Goal: Task Accomplishment & Management: Use online tool/utility

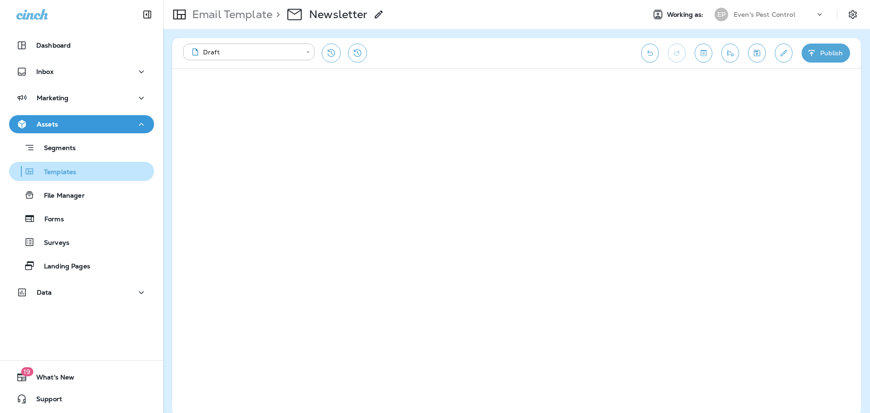
click at [70, 171] on p "Templates" at bounding box center [55, 172] width 41 height 9
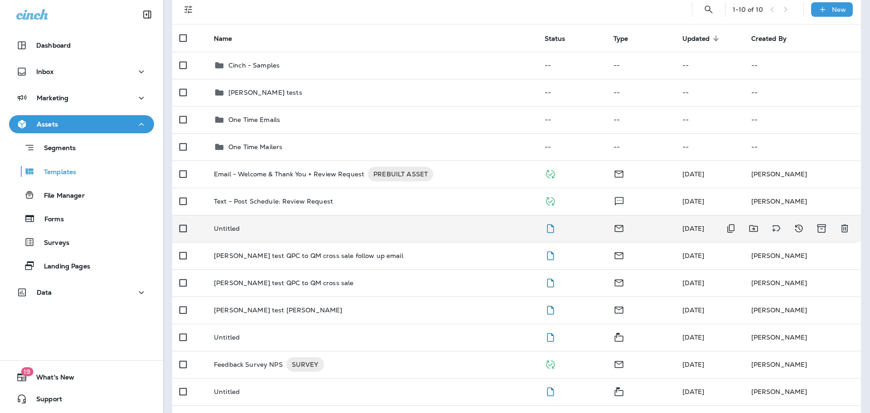
scroll to position [91, 0]
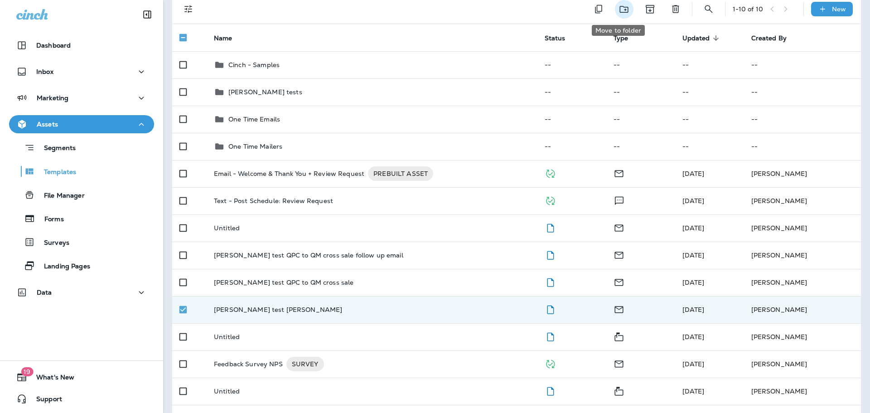
click at [622, 14] on icon "Move to folder" at bounding box center [623, 9] width 11 height 11
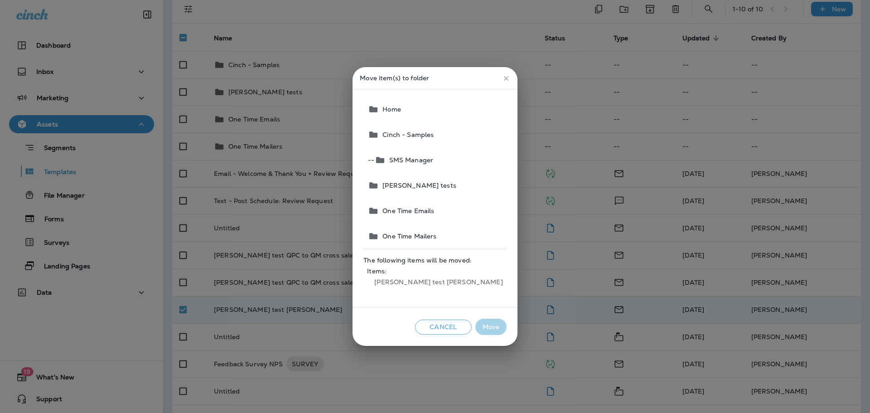
click at [412, 186] on span "[PERSON_NAME] tests" at bounding box center [417, 185] width 77 height 7
drag, startPoint x: 487, startPoint y: 325, endPoint x: 502, endPoint y: 316, distance: 17.1
click at [487, 326] on button "Move" at bounding box center [490, 326] width 31 height 17
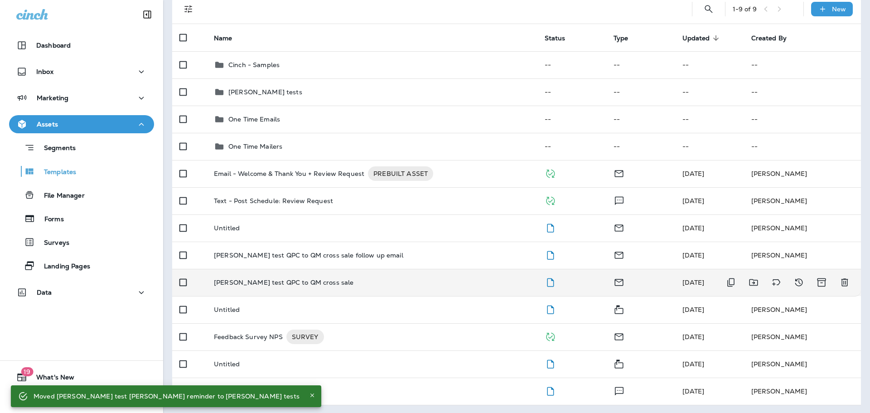
scroll to position [0, 0]
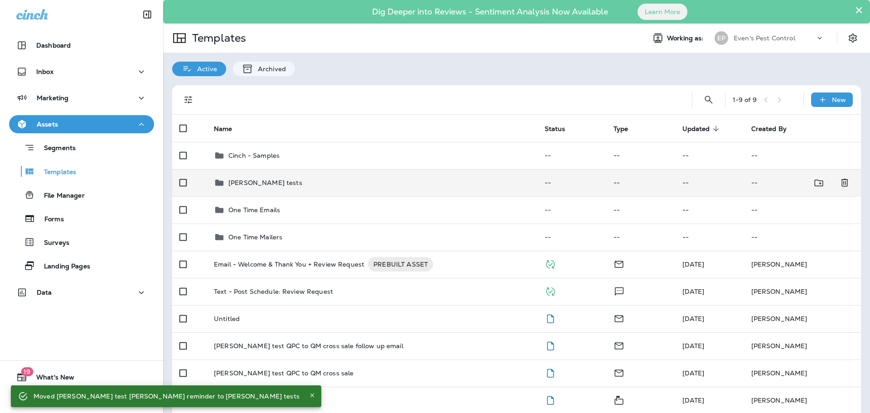
click at [269, 185] on div "[PERSON_NAME] tests" at bounding box center [372, 182] width 316 height 11
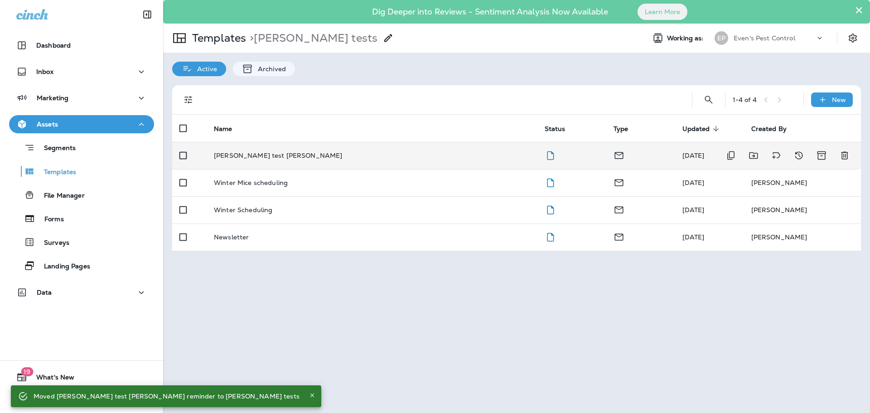
click at [275, 159] on p "[PERSON_NAME] test [PERSON_NAME]" at bounding box center [278, 155] width 128 height 7
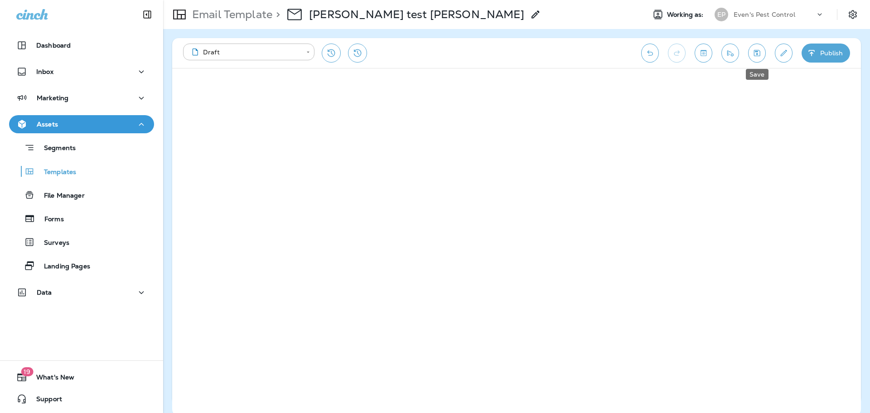
click at [754, 56] on icon "Save" at bounding box center [757, 53] width 6 height 6
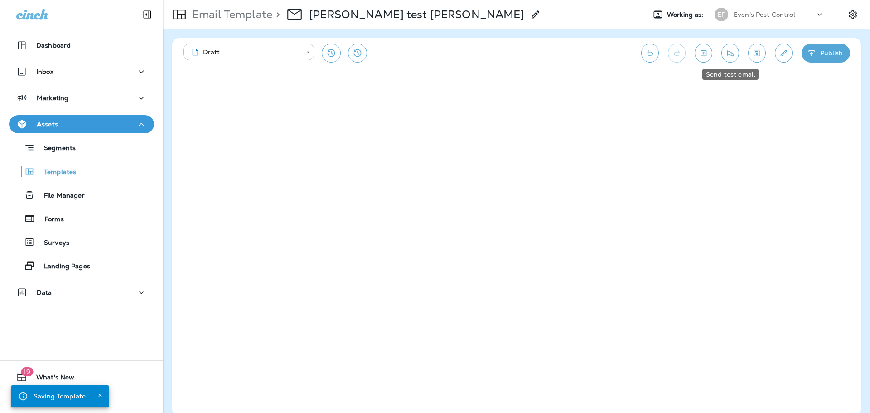
click at [730, 55] on icon "Send test email" at bounding box center [730, 52] width 10 height 9
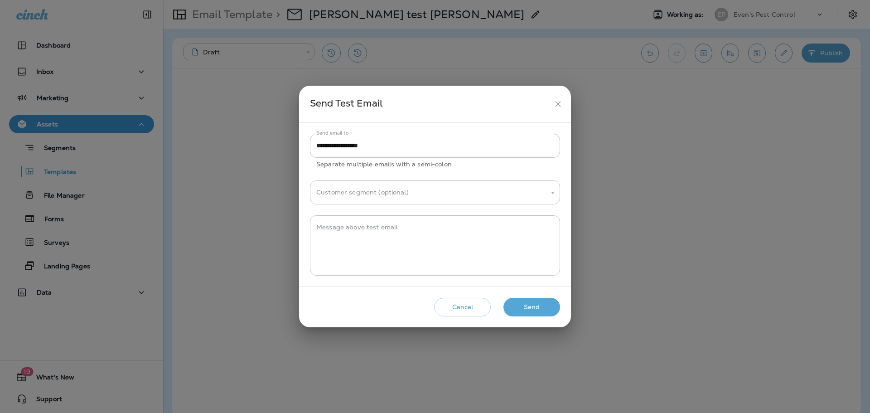
click at [477, 196] on input "Customer segment (optional)" at bounding box center [428, 192] width 228 height 16
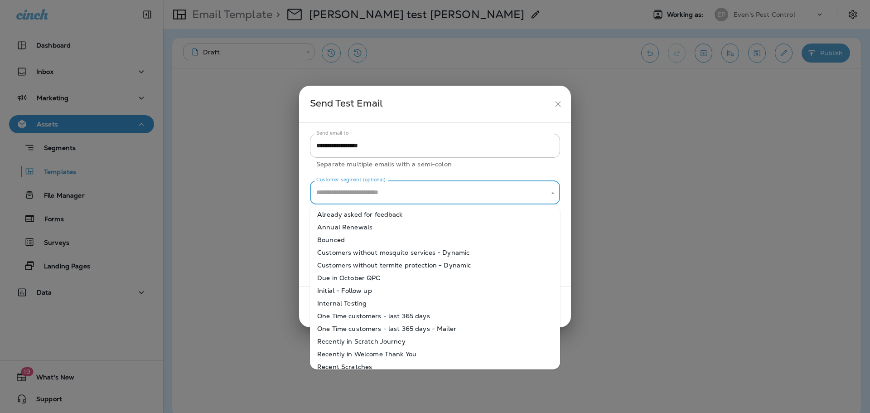
click at [511, 171] on div "**********" at bounding box center [435, 205] width 250 height 142
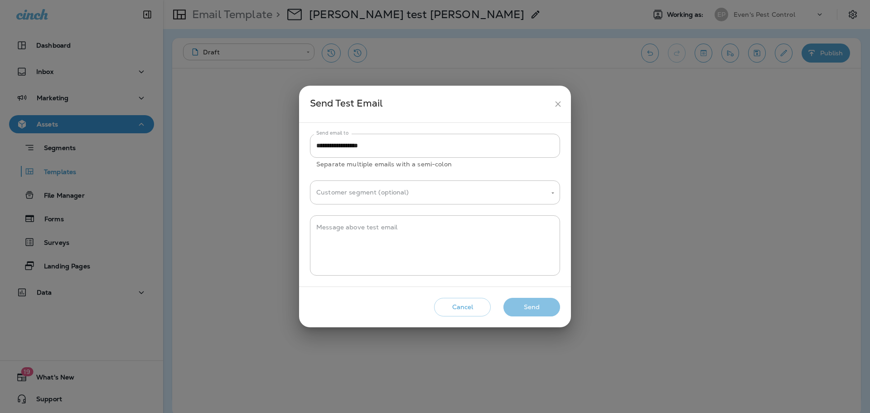
click at [531, 313] on button "Send" at bounding box center [531, 307] width 57 height 19
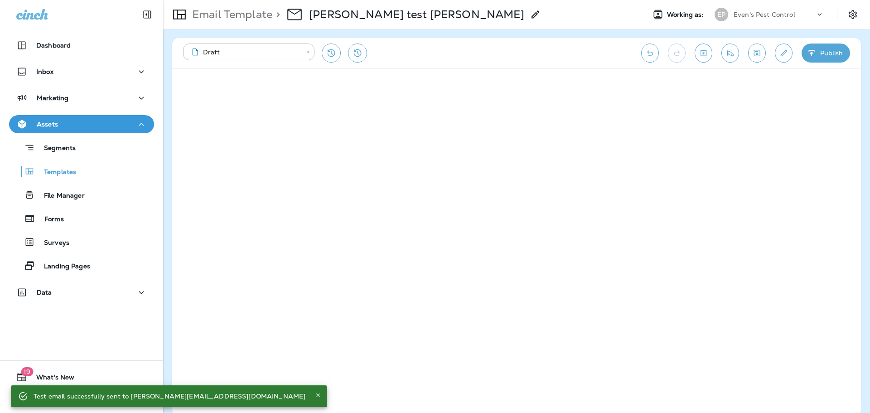
click at [757, 54] on icon "Save" at bounding box center [757, 53] width 6 height 6
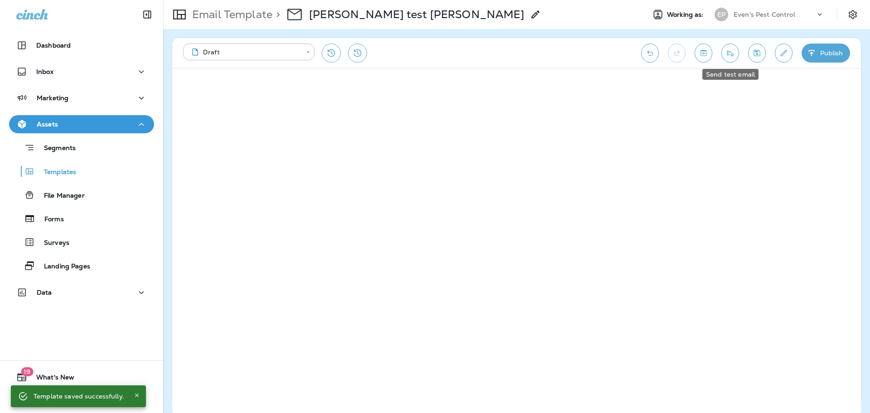
click at [732, 54] on icon "Send test email" at bounding box center [730, 52] width 10 height 9
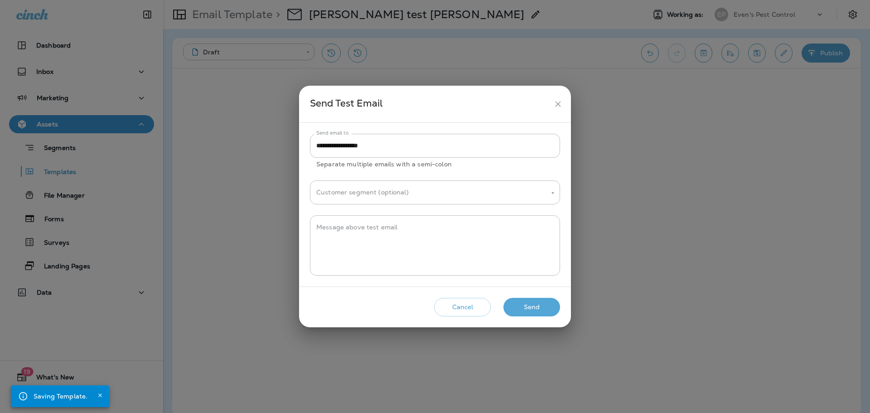
click at [536, 311] on button "Send" at bounding box center [531, 307] width 57 height 19
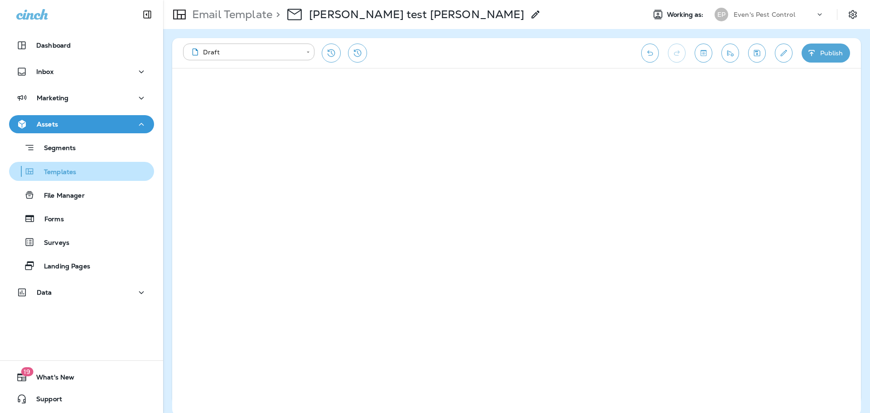
click at [61, 171] on p "Templates" at bounding box center [55, 172] width 41 height 9
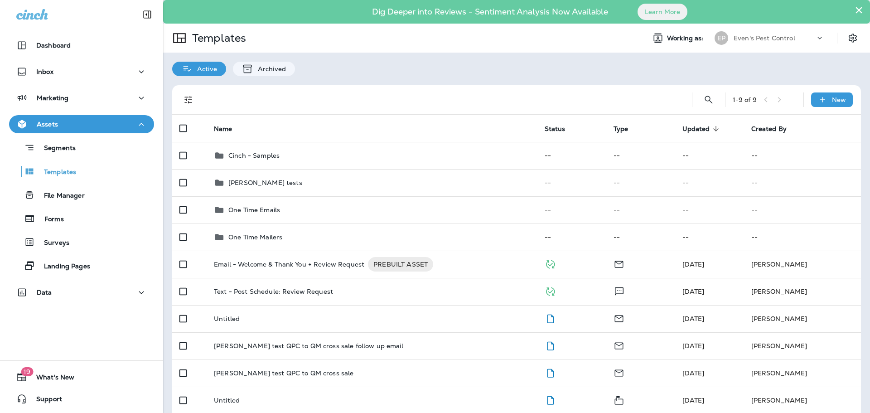
click at [529, 74] on div "Active Archived" at bounding box center [516, 65] width 707 height 24
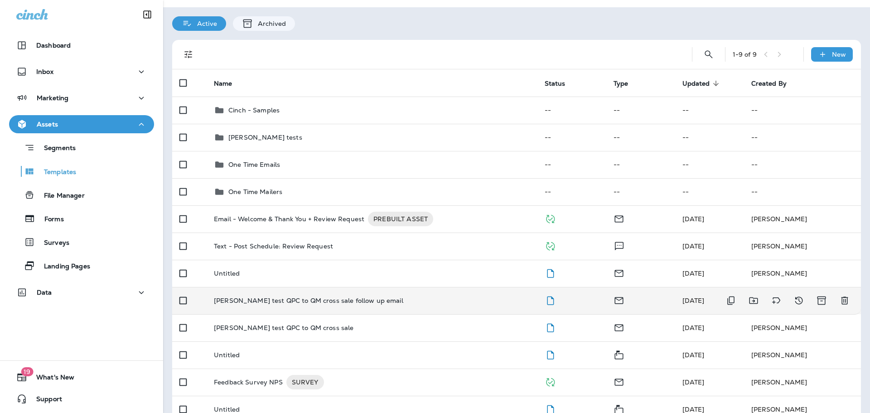
scroll to position [92, 0]
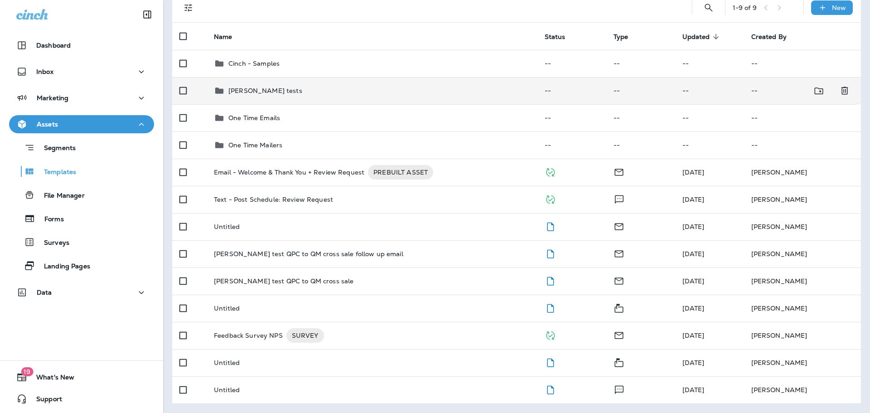
click at [283, 95] on div "[PERSON_NAME] tests" at bounding box center [372, 90] width 316 height 11
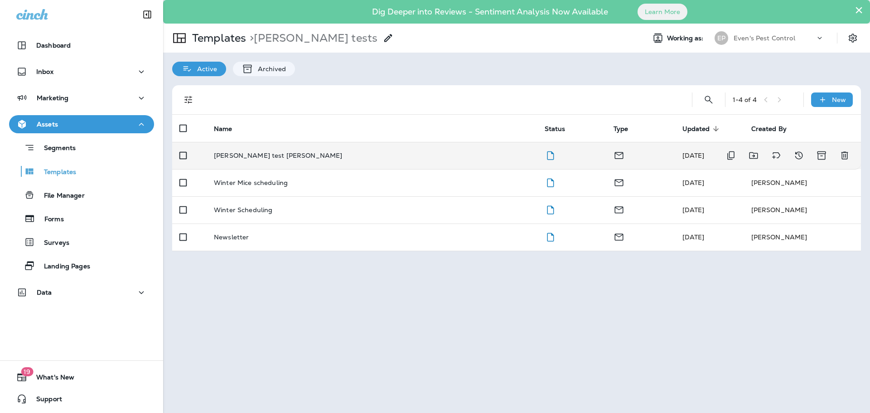
click at [273, 159] on p "[PERSON_NAME] test [PERSON_NAME]" at bounding box center [278, 155] width 128 height 7
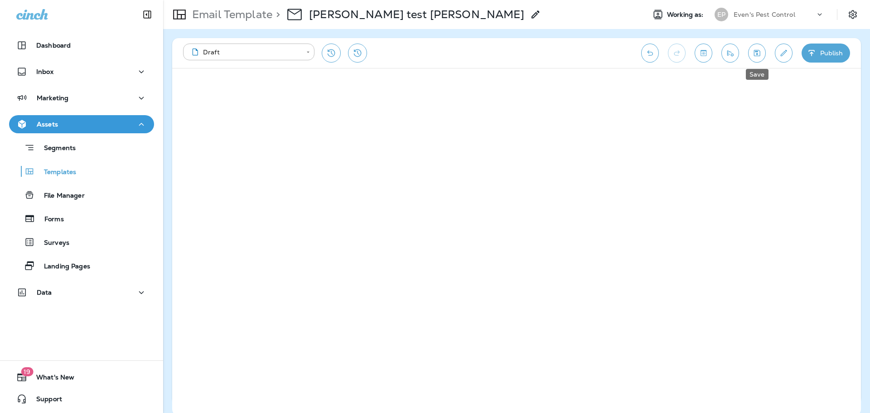
click at [757, 53] on icon "Save" at bounding box center [757, 52] width 10 height 9
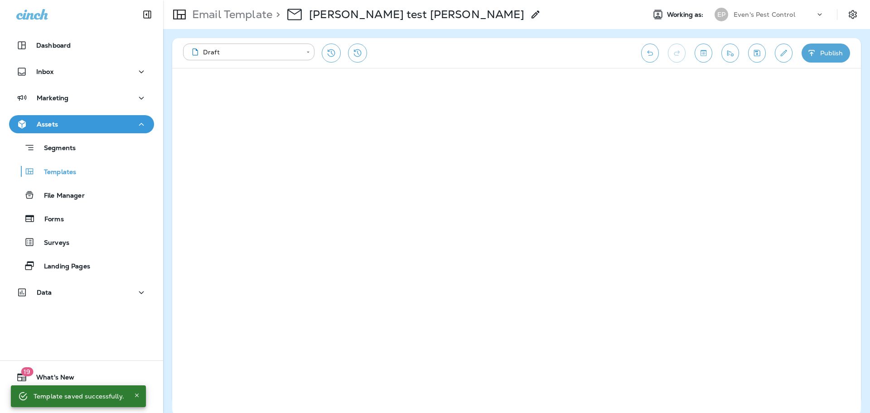
click at [461, 54] on div "**********" at bounding box center [407, 52] width 449 height 19
click at [760, 55] on icon "Save" at bounding box center [757, 52] width 10 height 9
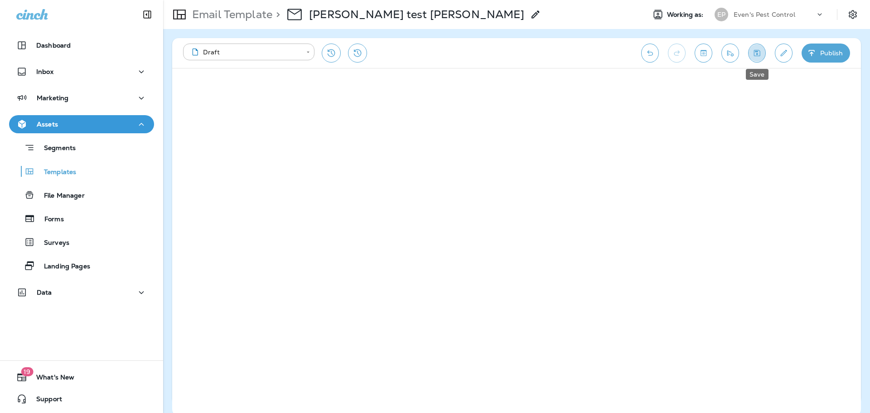
click at [755, 56] on icon "Save" at bounding box center [757, 53] width 6 height 6
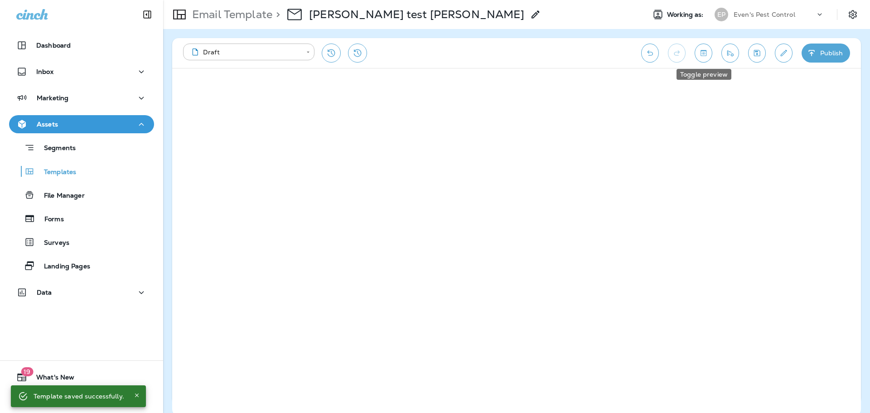
click at [706, 54] on icon "Toggle preview" at bounding box center [703, 53] width 6 height 6
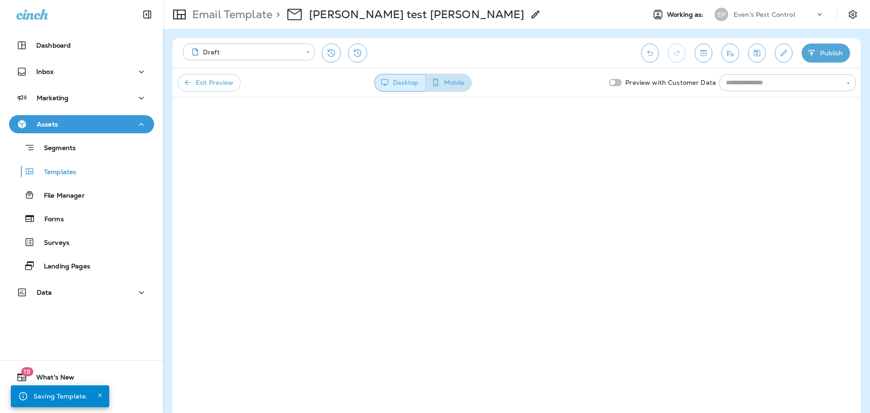
click at [447, 83] on button "Mobile" at bounding box center [448, 83] width 46 height 18
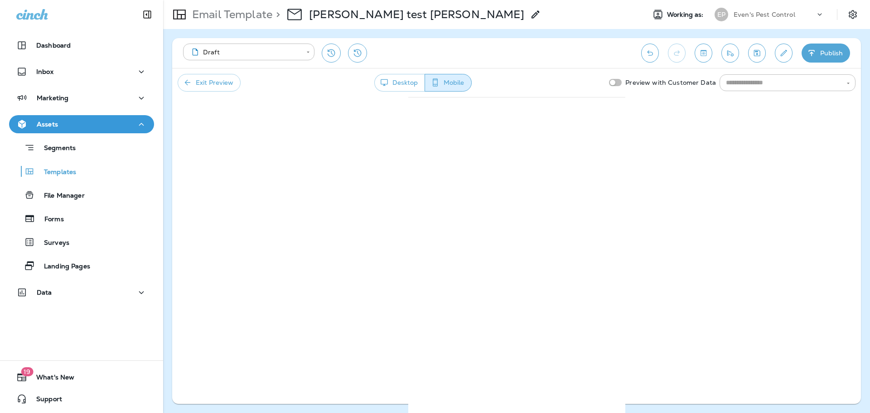
click at [414, 84] on button "Desktop" at bounding box center [399, 83] width 51 height 18
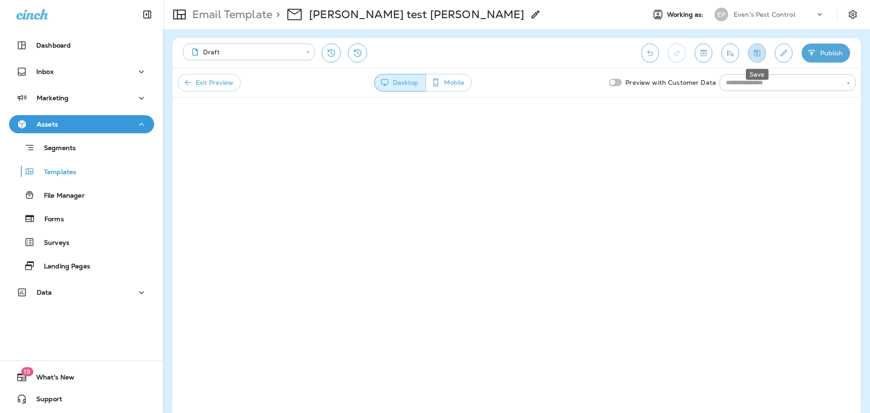
click at [755, 55] on icon "Save" at bounding box center [757, 52] width 10 height 9
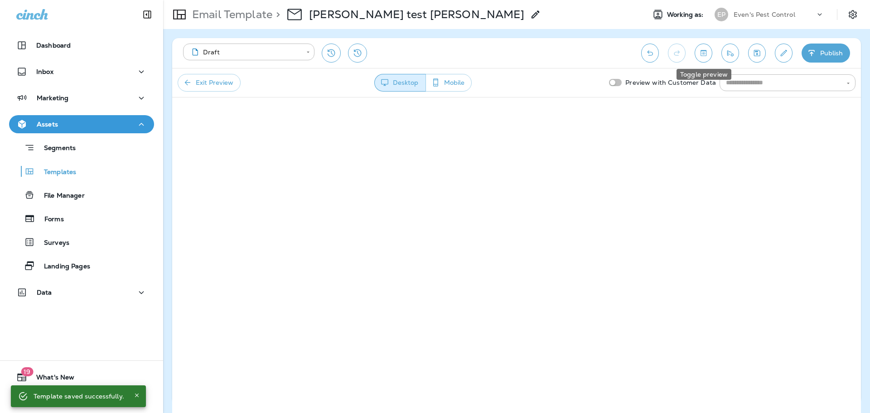
click at [704, 53] on icon "Toggle preview" at bounding box center [703, 53] width 6 height 6
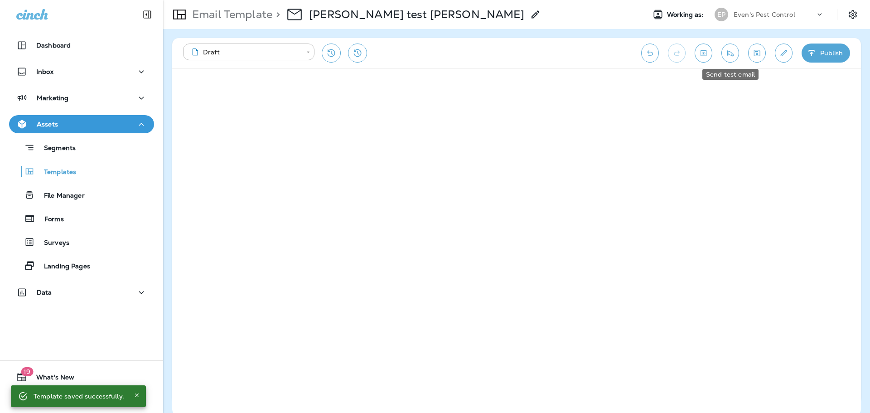
click at [729, 54] on icon "Send test email" at bounding box center [730, 53] width 6 height 6
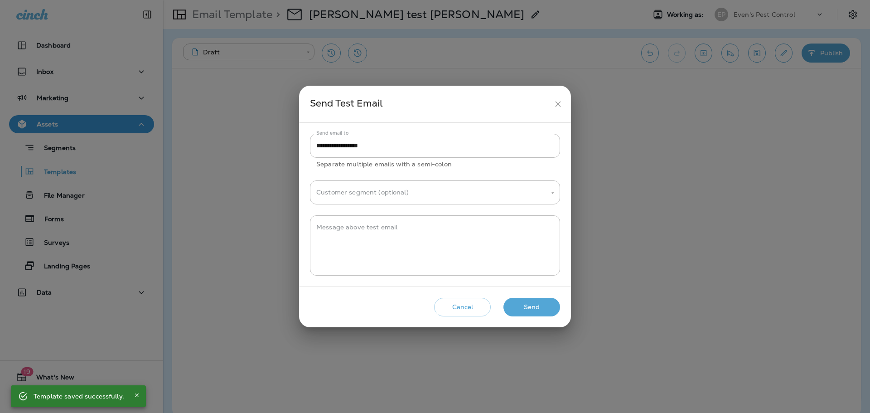
click at [522, 309] on button "Send" at bounding box center [531, 307] width 57 height 19
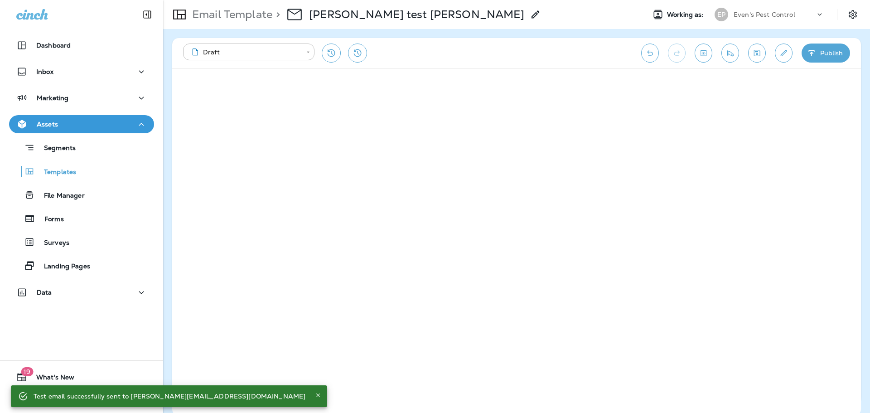
click at [591, 41] on div "**********" at bounding box center [516, 53] width 689 height 30
click at [755, 51] on icon "Save" at bounding box center [757, 53] width 6 height 6
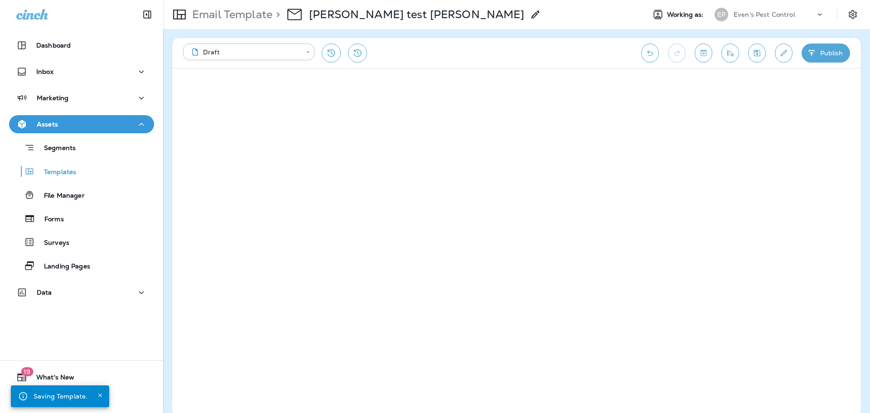
click at [593, 46] on div "**********" at bounding box center [407, 52] width 449 height 19
